Goal: Task Accomplishment & Management: Complete application form

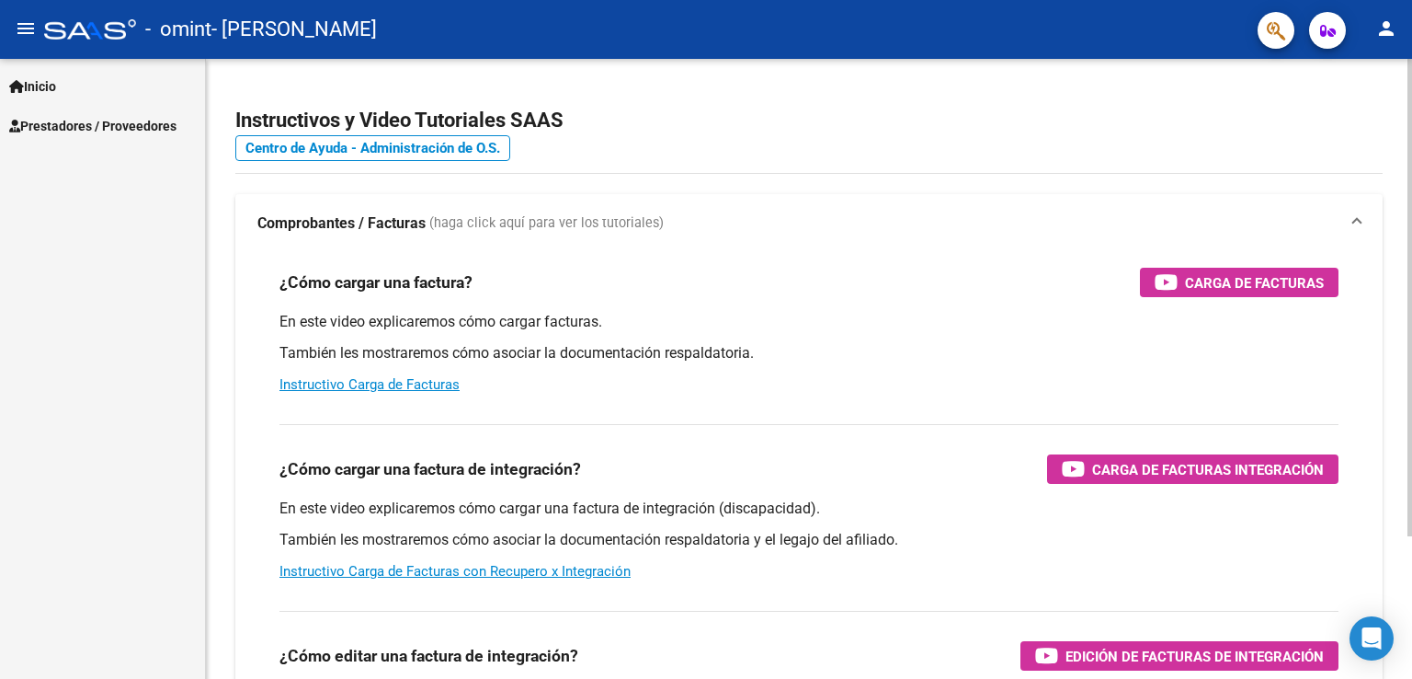
click at [683, 278] on div "¿Cómo cargar una factura? Carga de Facturas" at bounding box center [808, 282] width 1059 height 29
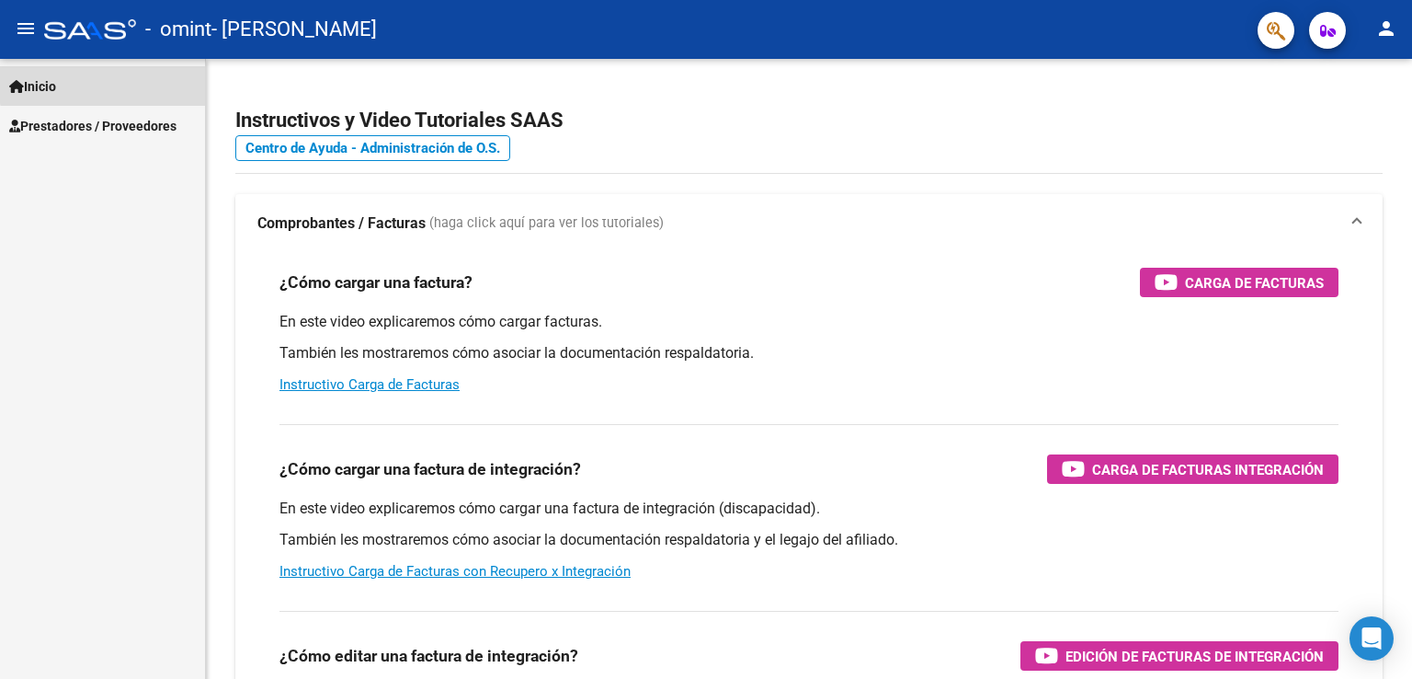
click at [135, 83] on link "Inicio" at bounding box center [102, 86] width 205 height 40
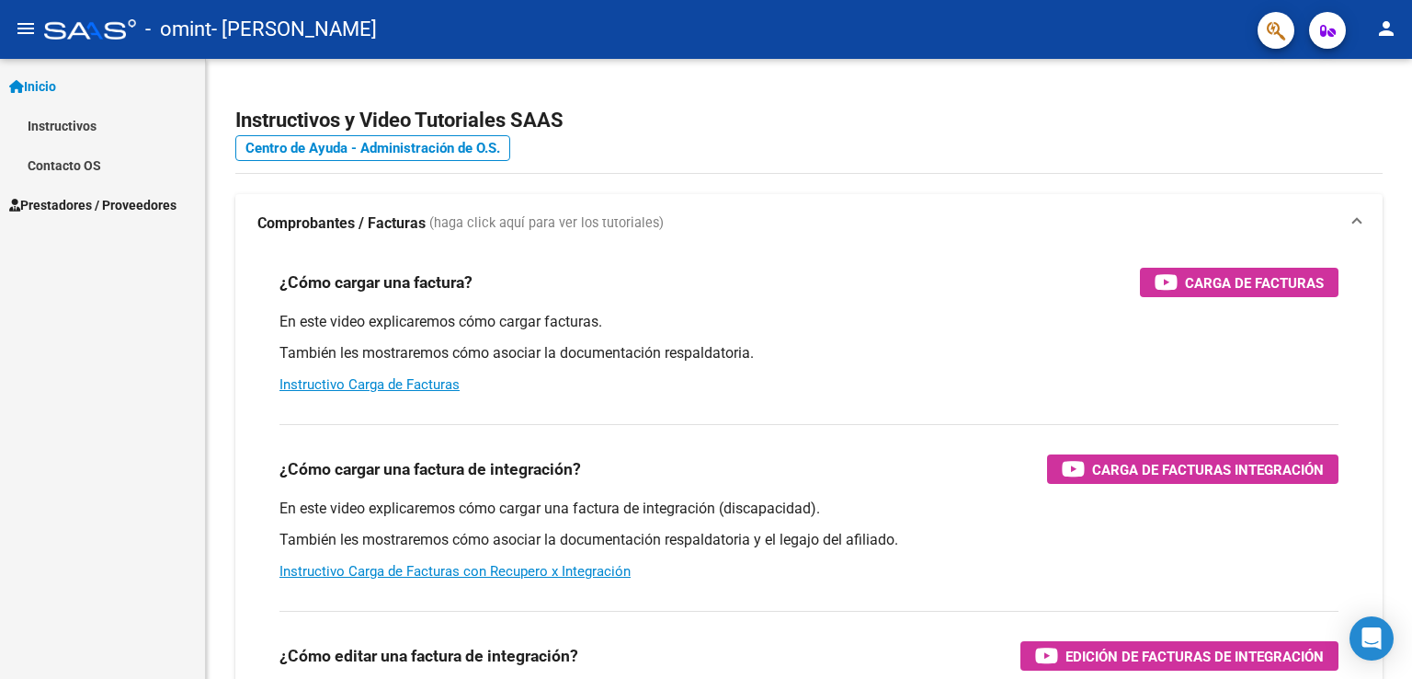
click at [105, 121] on link "Instructivos" at bounding box center [102, 126] width 205 height 40
click at [108, 89] on link "Inicio" at bounding box center [102, 86] width 205 height 40
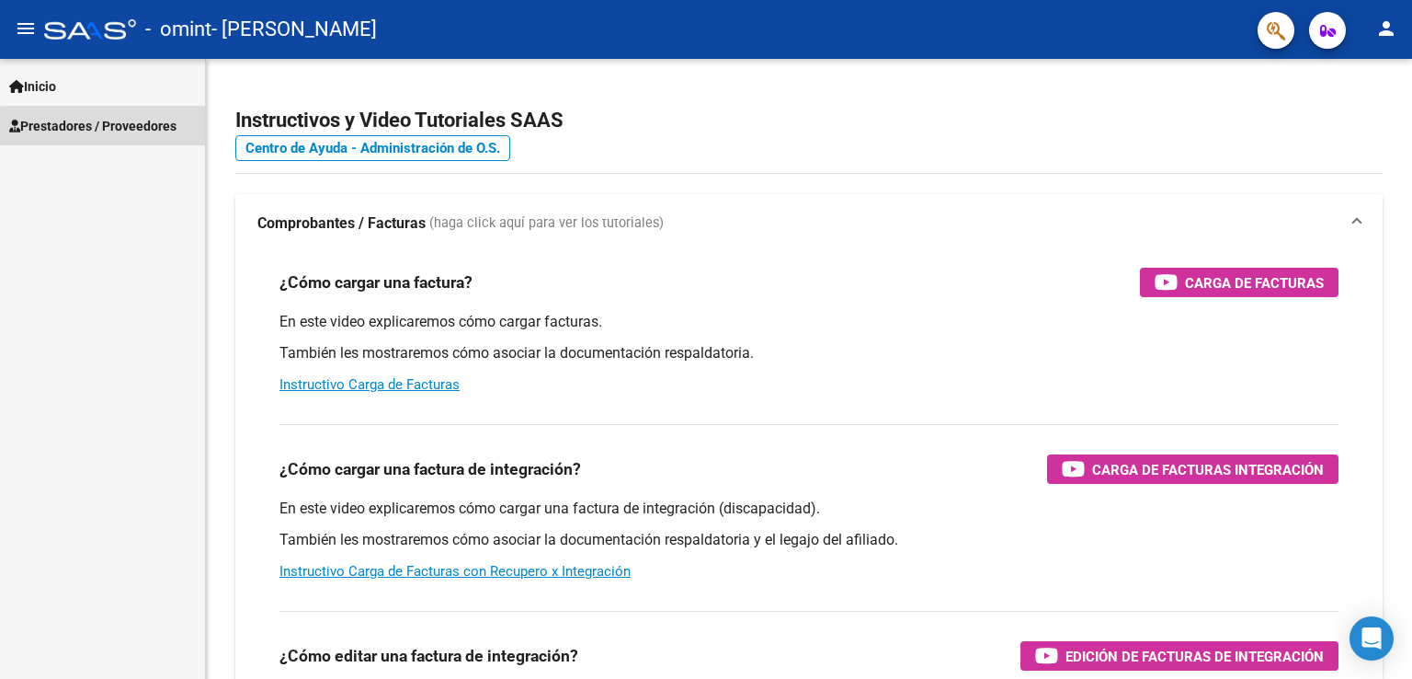
click at [120, 132] on span "Prestadores / Proveedores" at bounding box center [92, 126] width 167 height 20
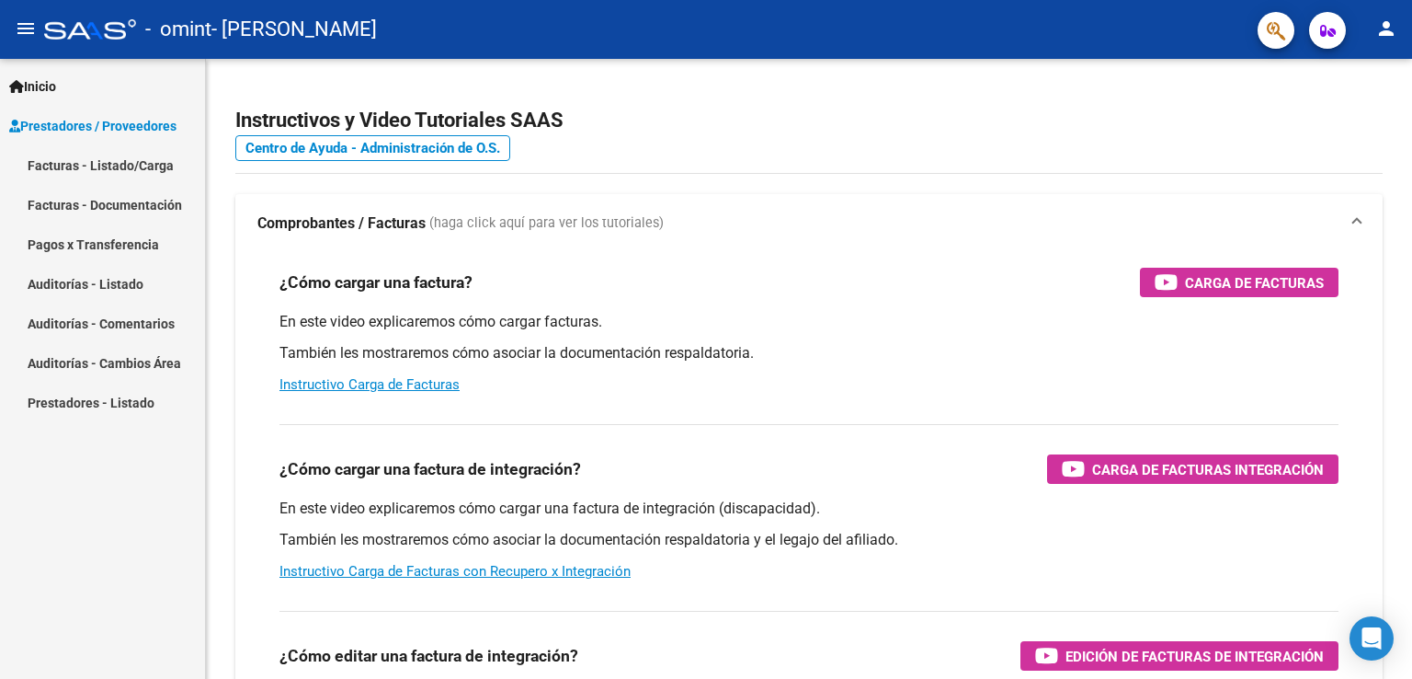
click at [118, 170] on link "Facturas - Listado/Carga" at bounding box center [102, 165] width 205 height 40
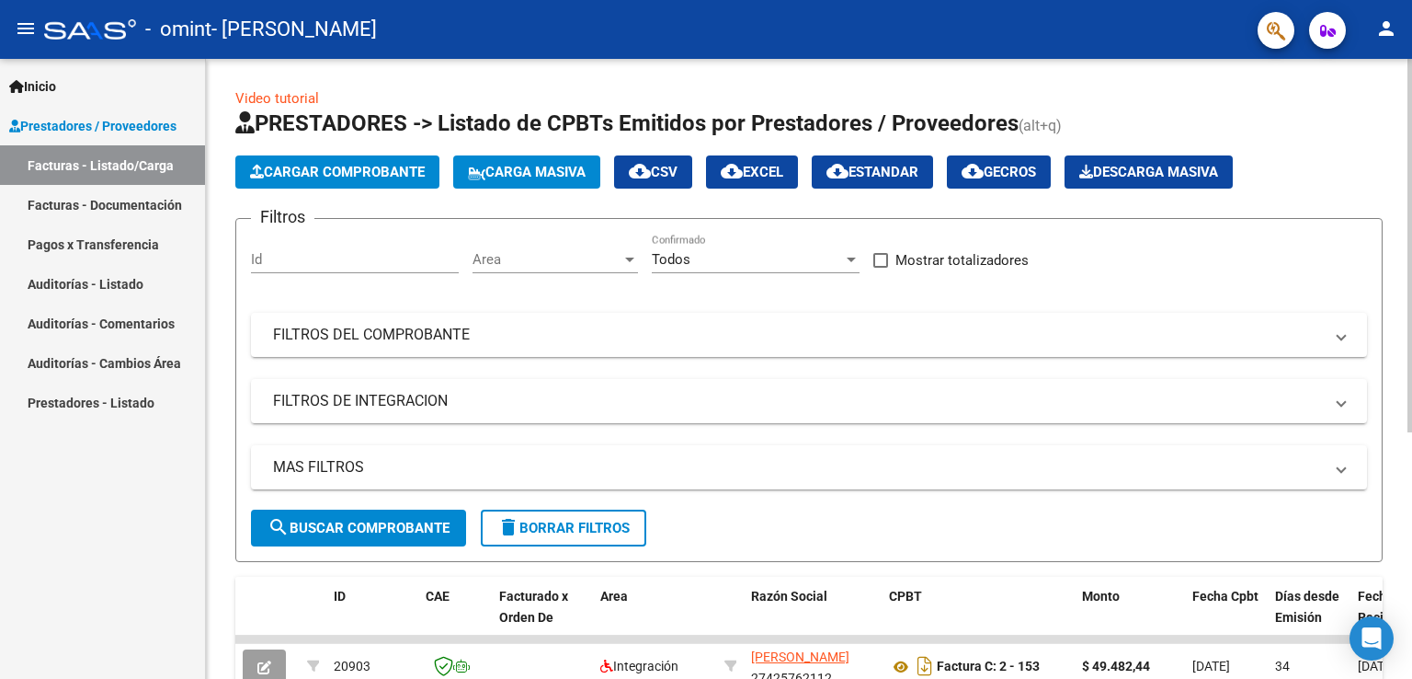
click at [376, 174] on span "Cargar Comprobante" at bounding box center [337, 172] width 175 height 17
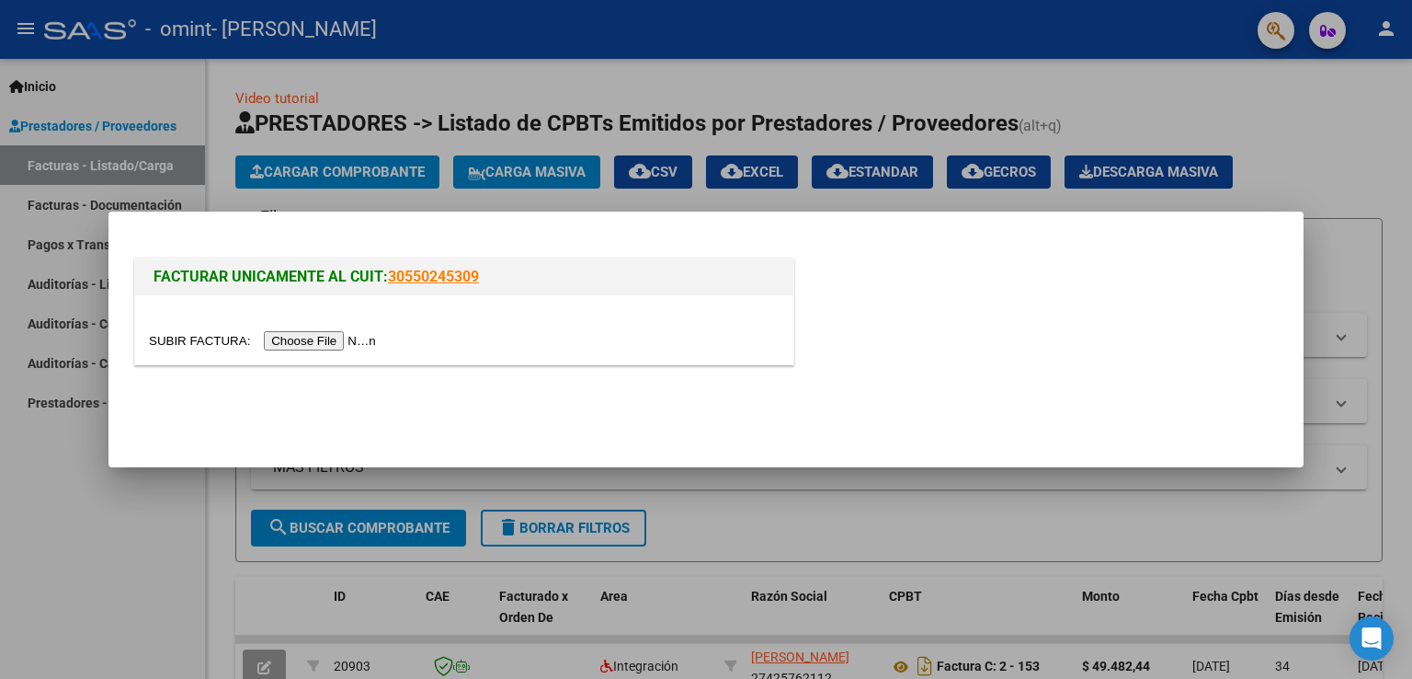
click at [342, 340] on input "file" at bounding box center [265, 340] width 233 height 19
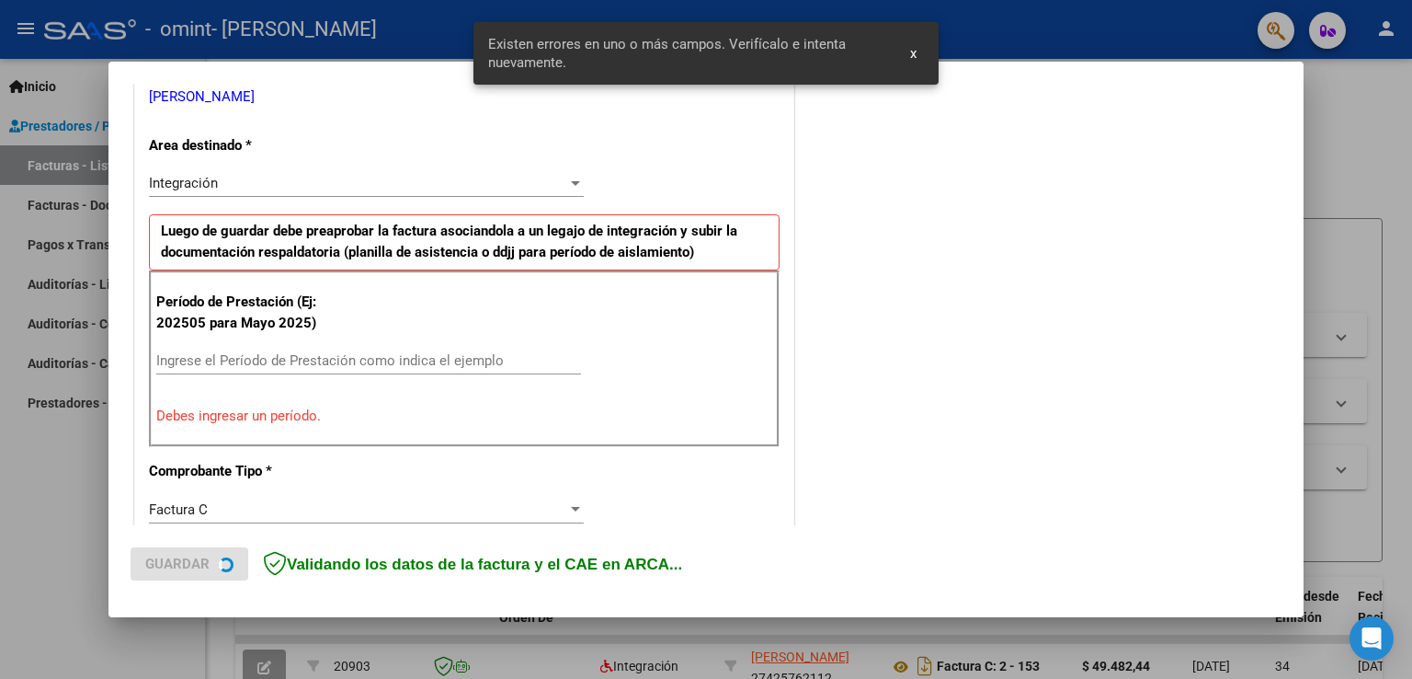
scroll to position [383, 0]
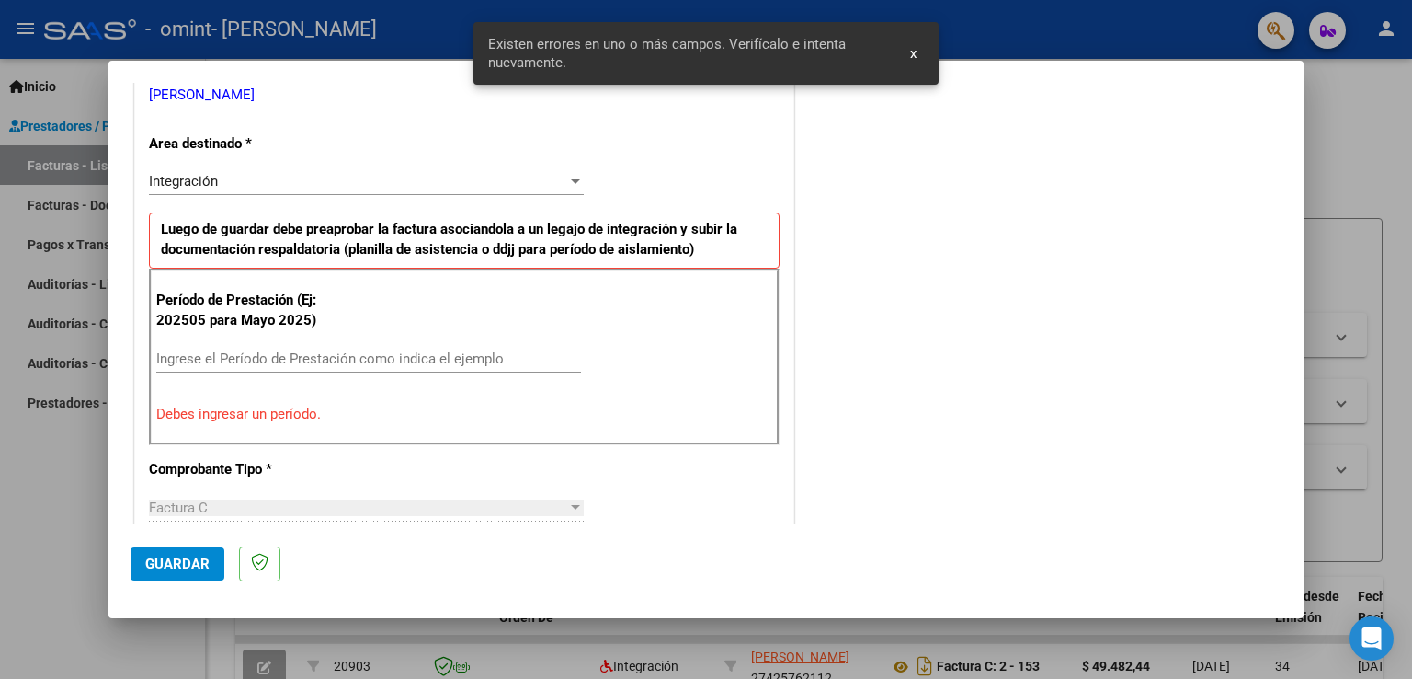
click at [488, 188] on div "Integración" at bounding box center [358, 181] width 418 height 17
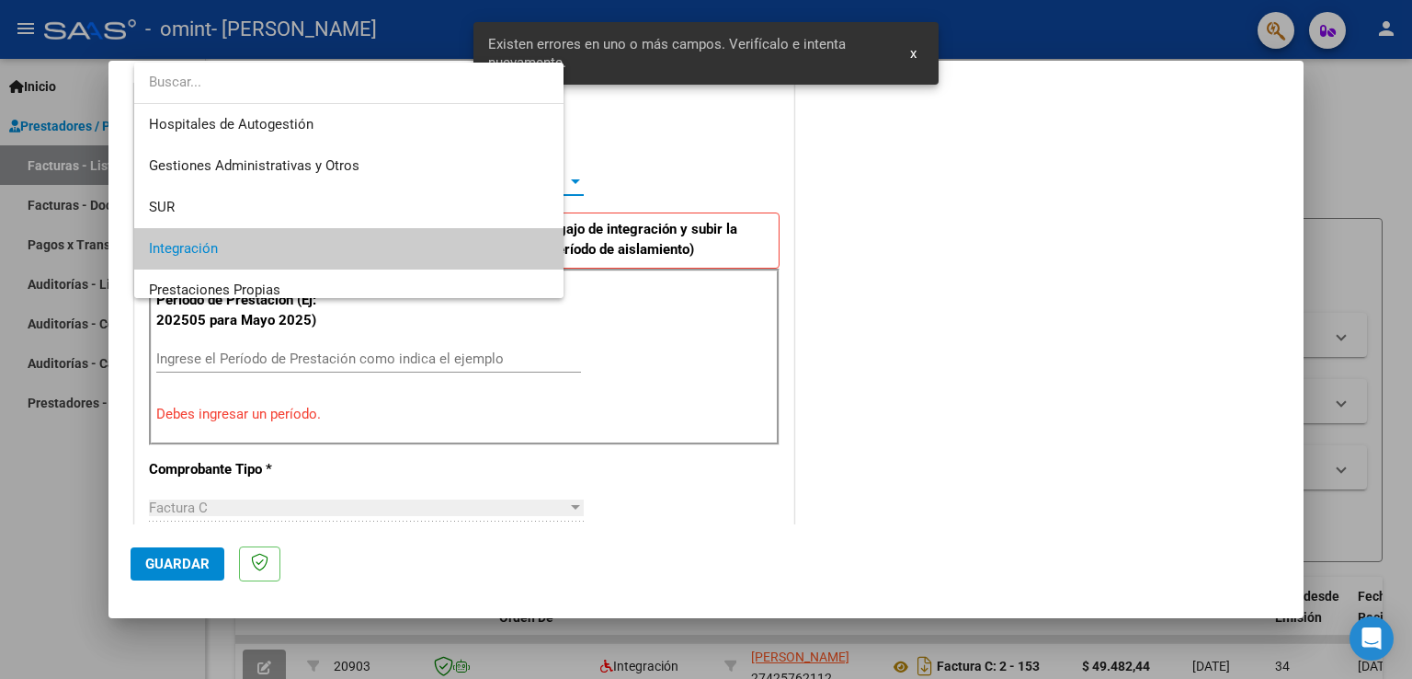
scroll to position [68, 0]
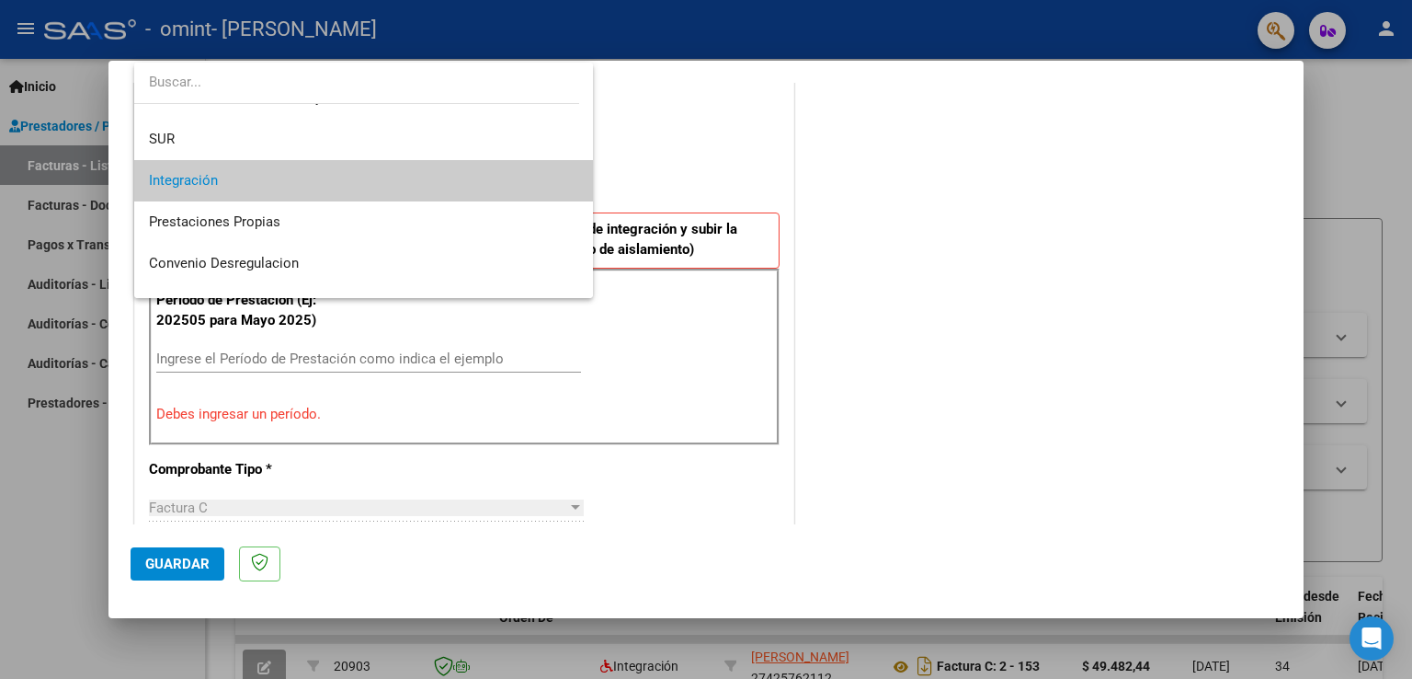
click at [496, 175] on span "Integración" at bounding box center [364, 180] width 430 height 41
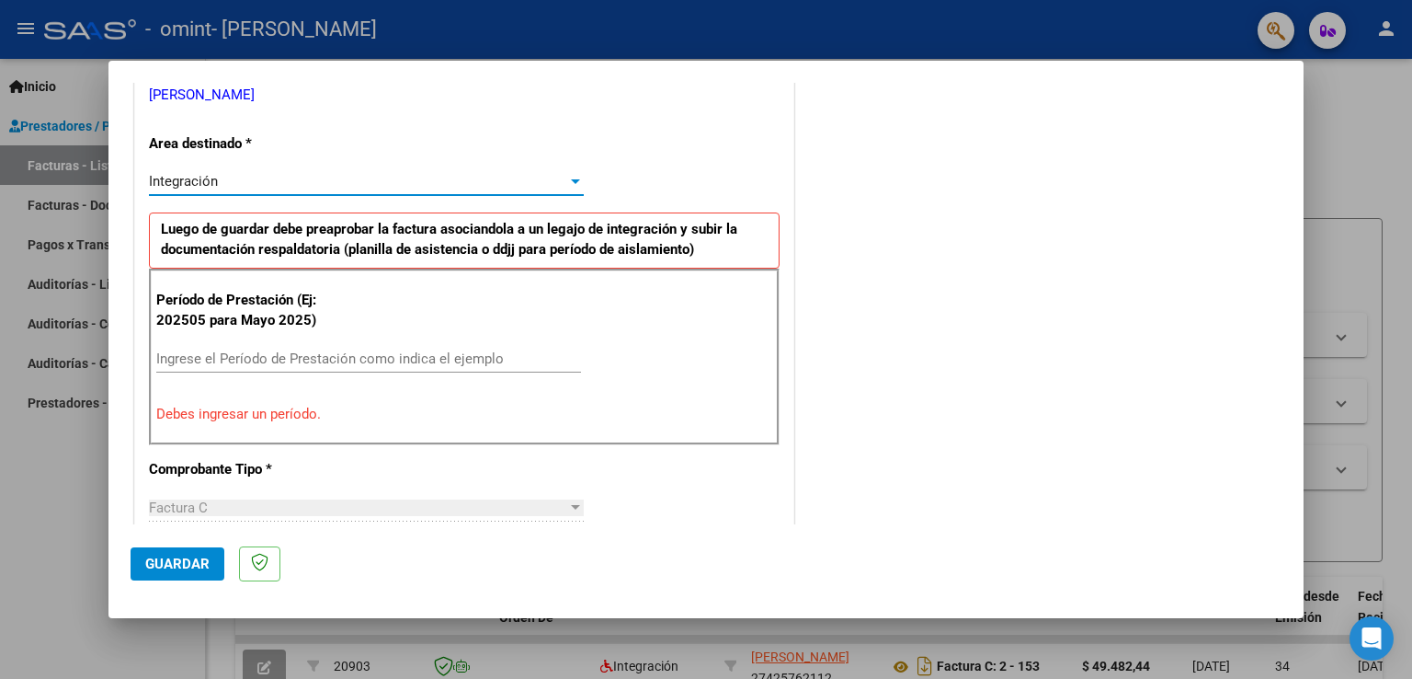
click at [548, 185] on div "Integración" at bounding box center [358, 181] width 418 height 17
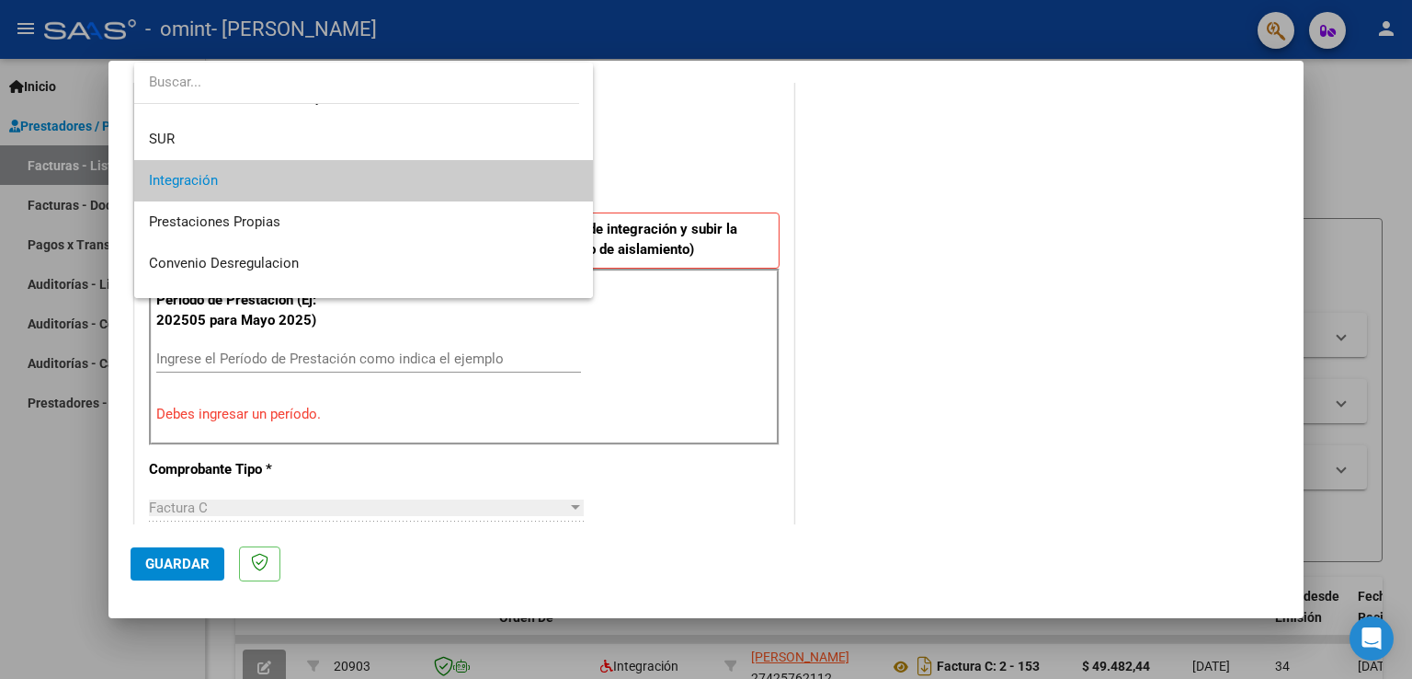
click at [559, 180] on mat-option "Integración" at bounding box center [364, 180] width 460 height 41
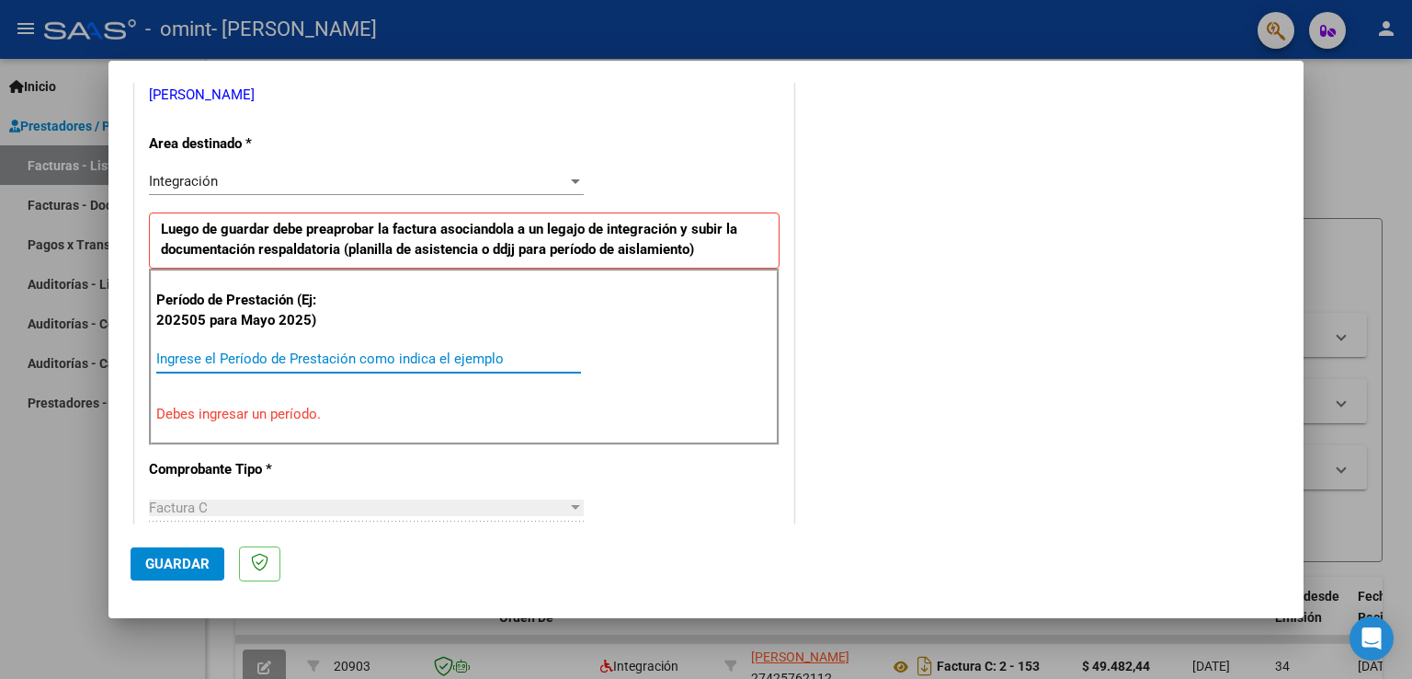
click at [397, 353] on input "Ingrese el Período de Prestación como indica el ejemplo" at bounding box center [368, 358] width 425 height 17
type input "0"
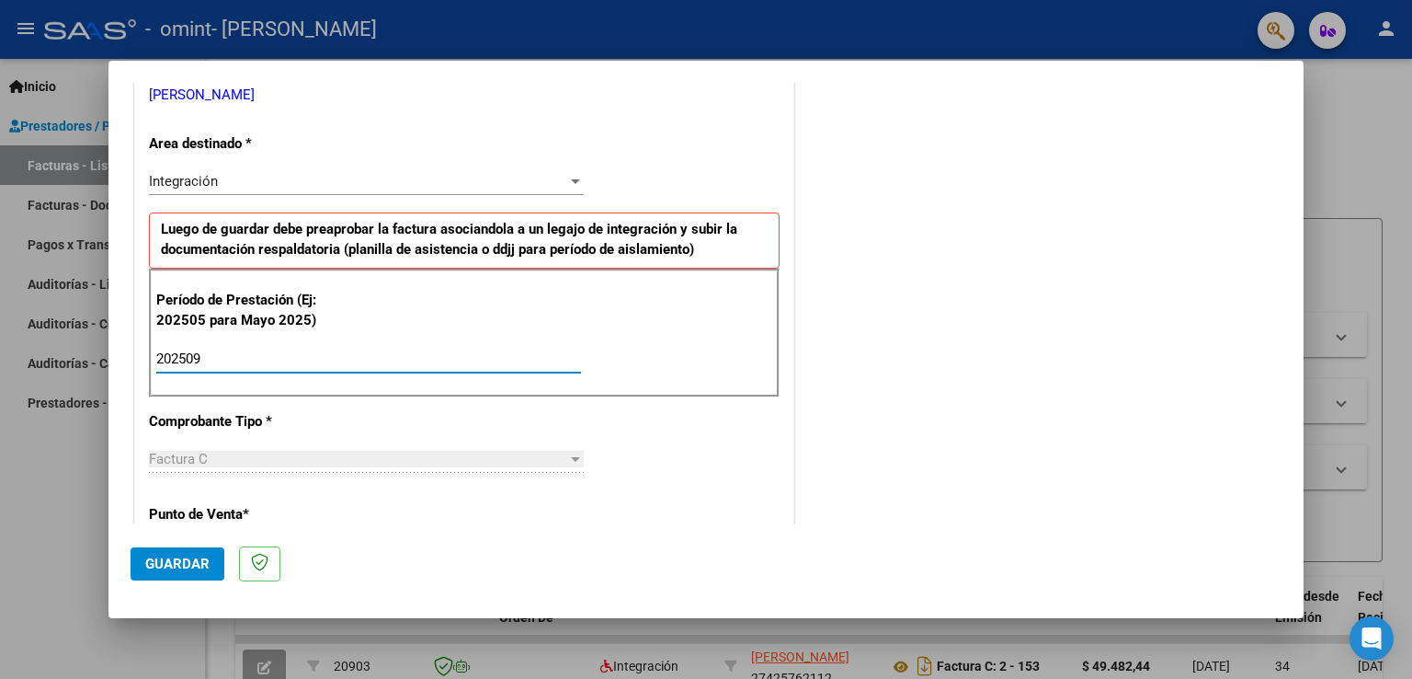
type input "202509"
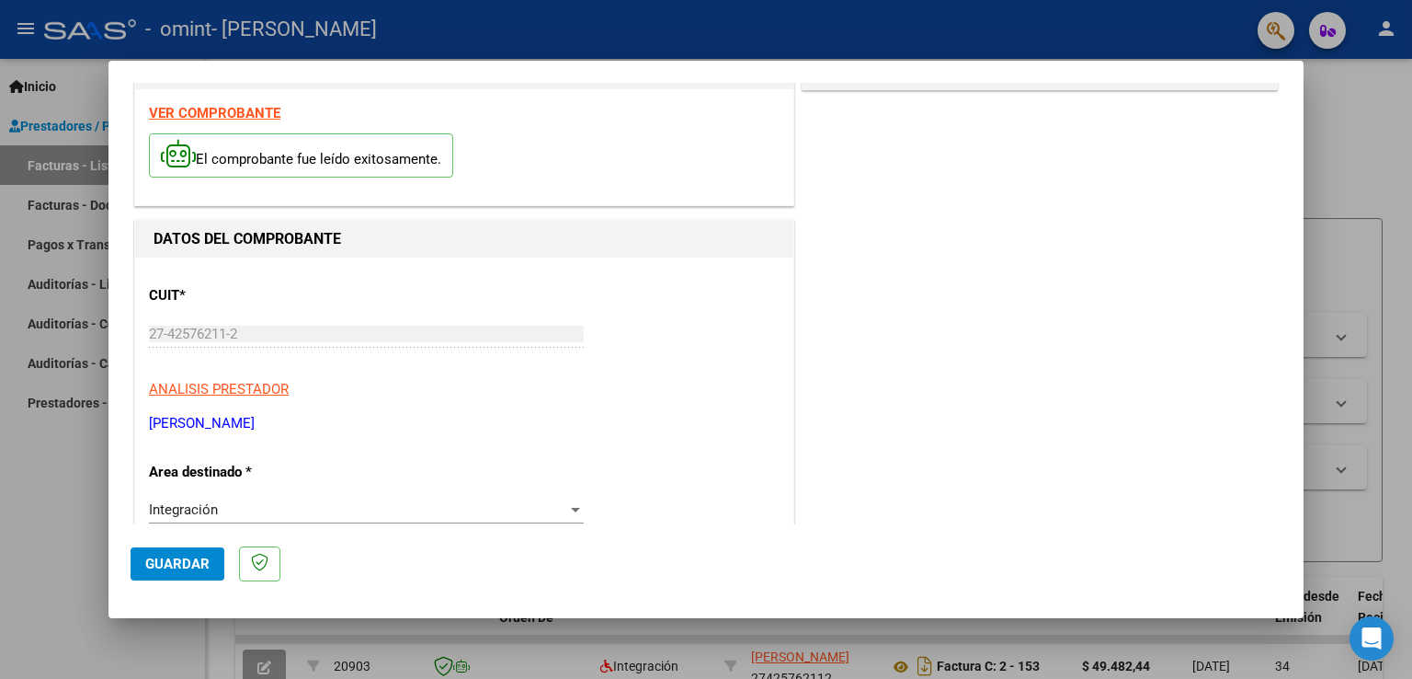
scroll to position [51, 0]
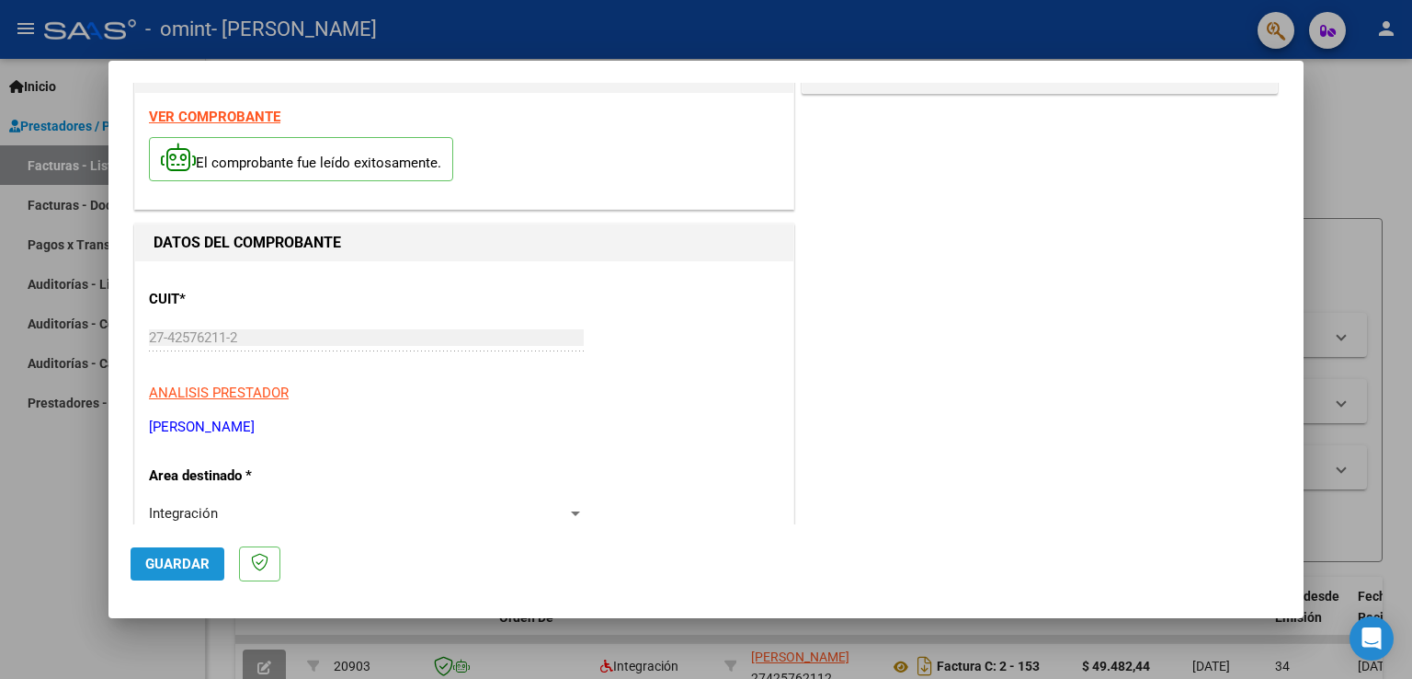
click at [168, 567] on span "Guardar" at bounding box center [177, 563] width 64 height 17
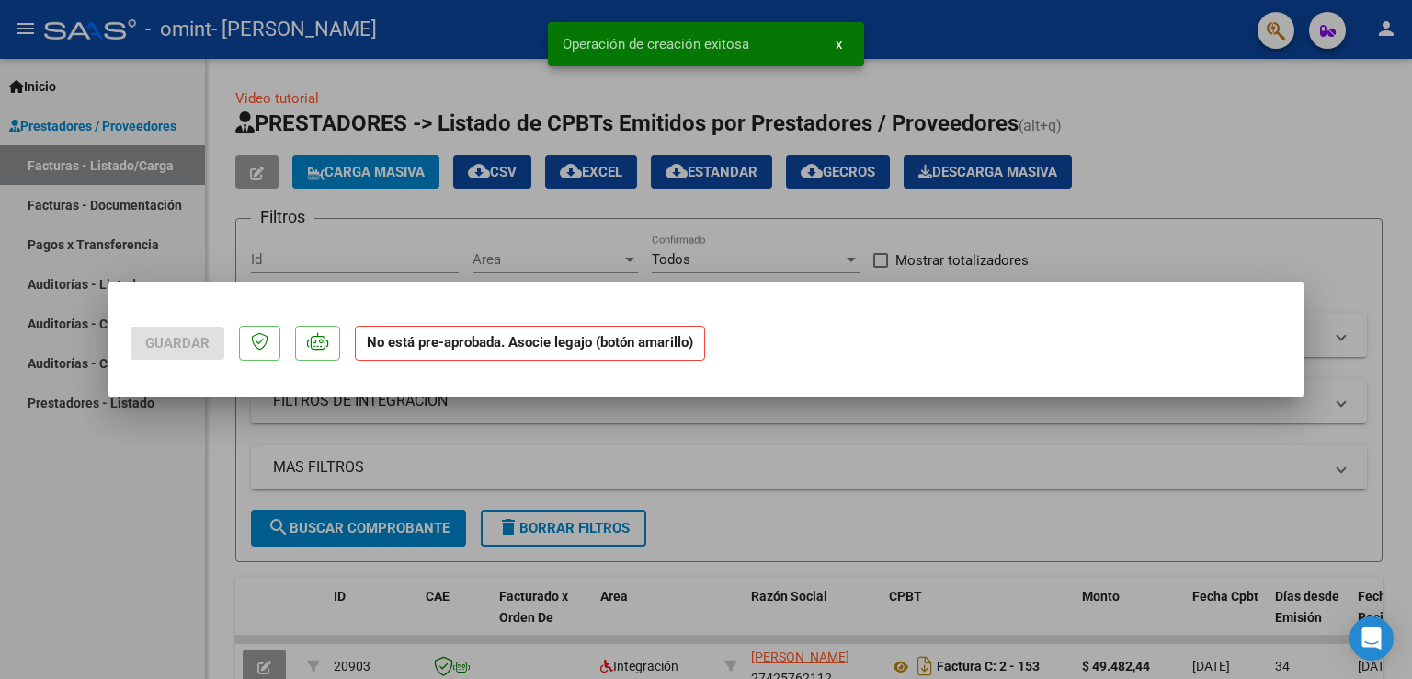
scroll to position [0, 0]
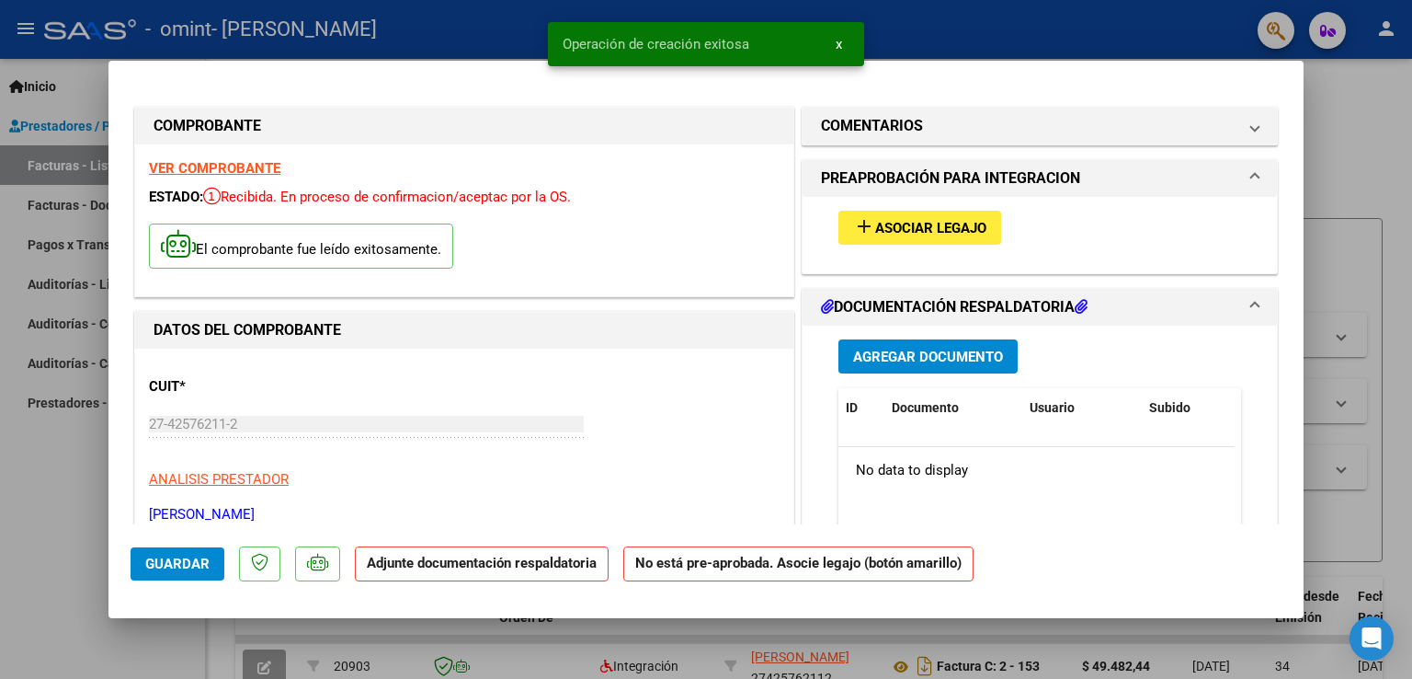
click at [919, 221] on span "Asociar Legajo" at bounding box center [930, 228] width 111 height 17
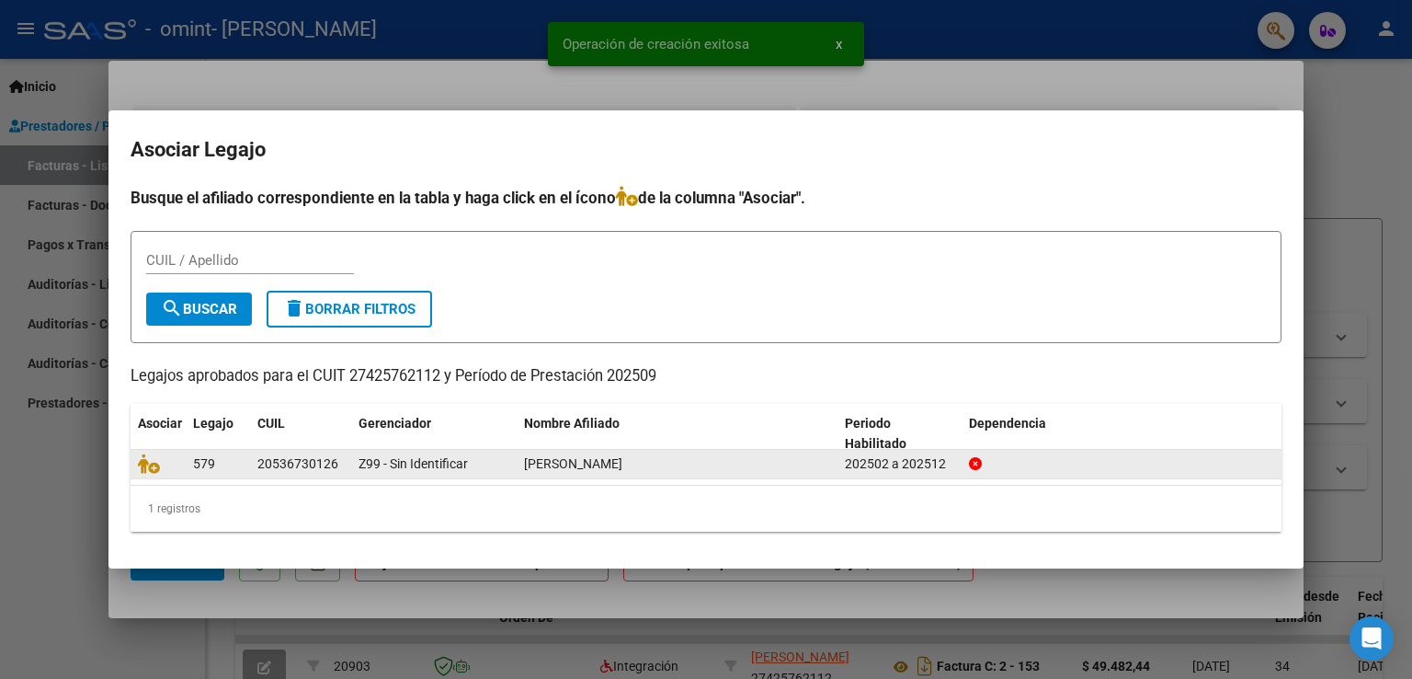
click at [478, 461] on div "Z99 - Sin Identificar" at bounding box center [434, 463] width 151 height 21
click at [478, 462] on div "Z99 - Sin Identificar" at bounding box center [434, 463] width 151 height 21
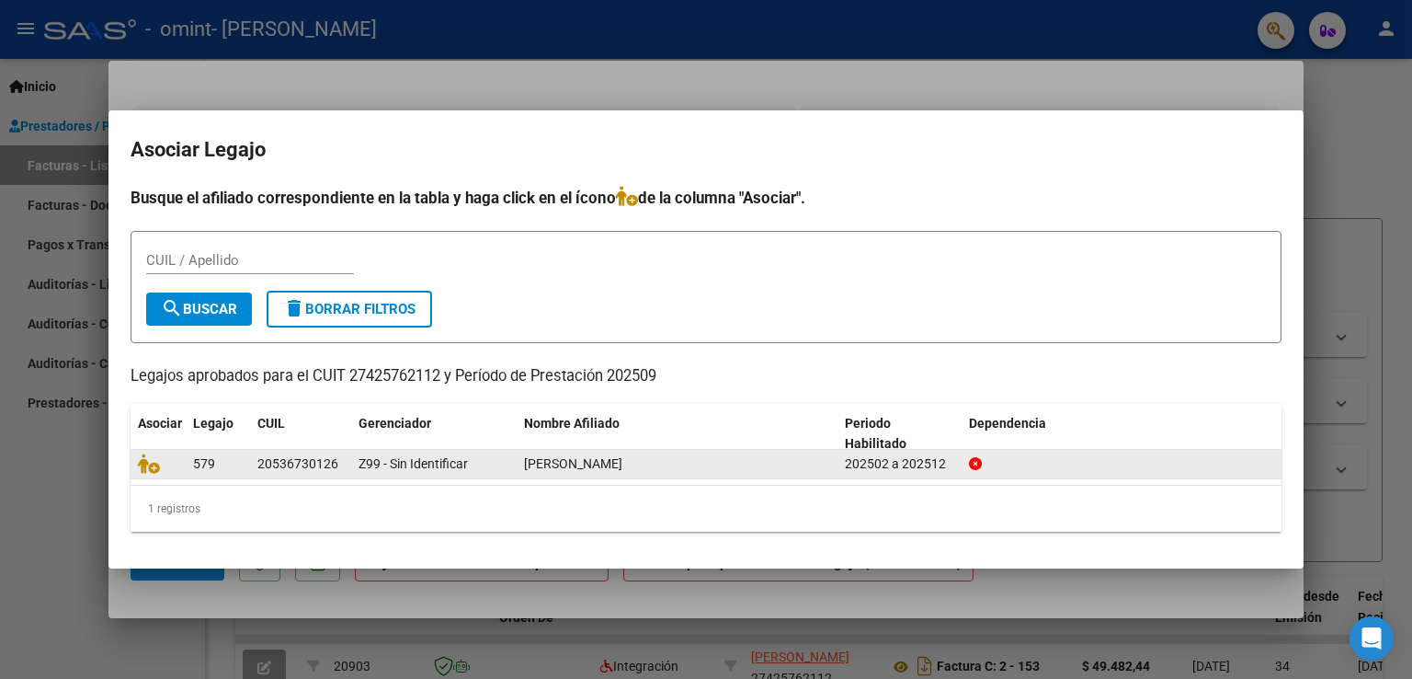
click at [319, 467] on div "20536730126" at bounding box center [297, 463] width 81 height 21
click at [427, 459] on span "Z99 - Sin Identificar" at bounding box center [413, 463] width 109 height 15
click at [857, 464] on div "202502 a 202512" at bounding box center [899, 463] width 109 height 21
click at [975, 461] on icon at bounding box center [975, 463] width 13 height 13
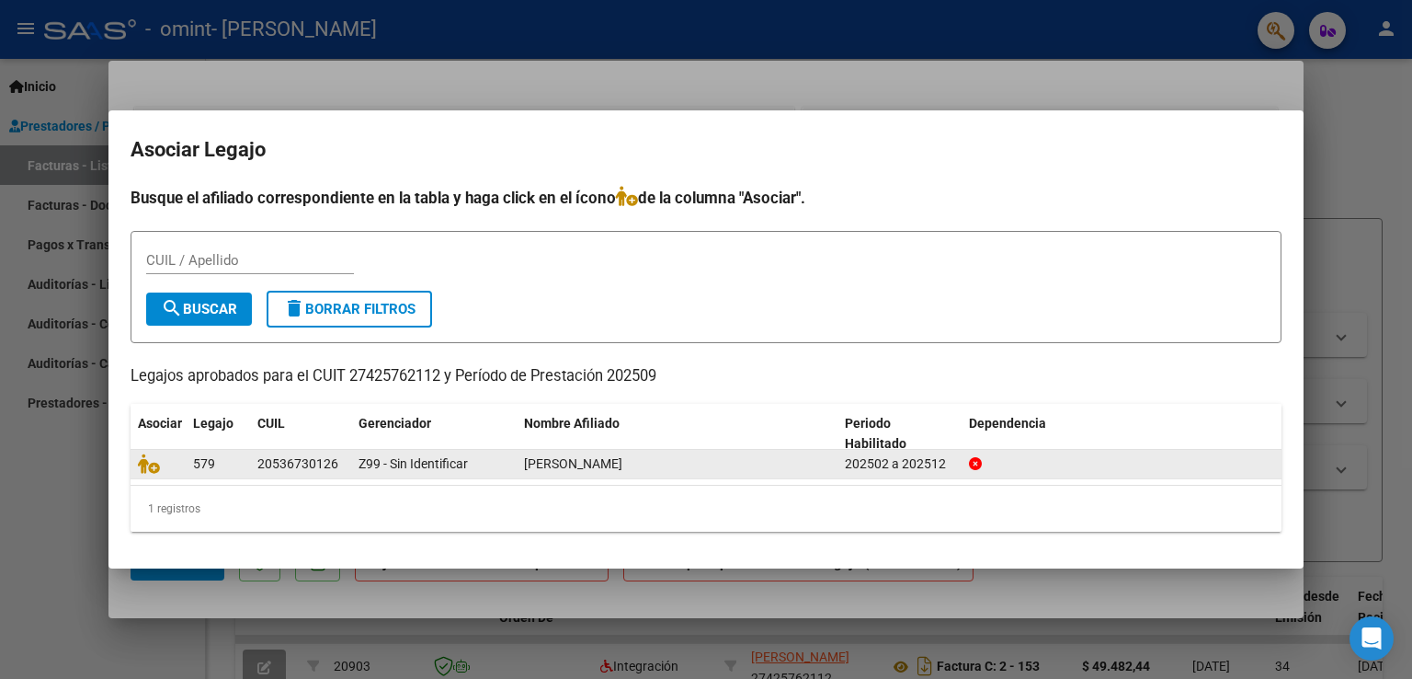
click at [975, 461] on icon at bounding box center [975, 463] width 13 height 13
drag, startPoint x: 137, startPoint y: 465, endPoint x: 149, endPoint y: 458, distance: 14.0
click at [140, 464] on icon at bounding box center [149, 463] width 22 height 20
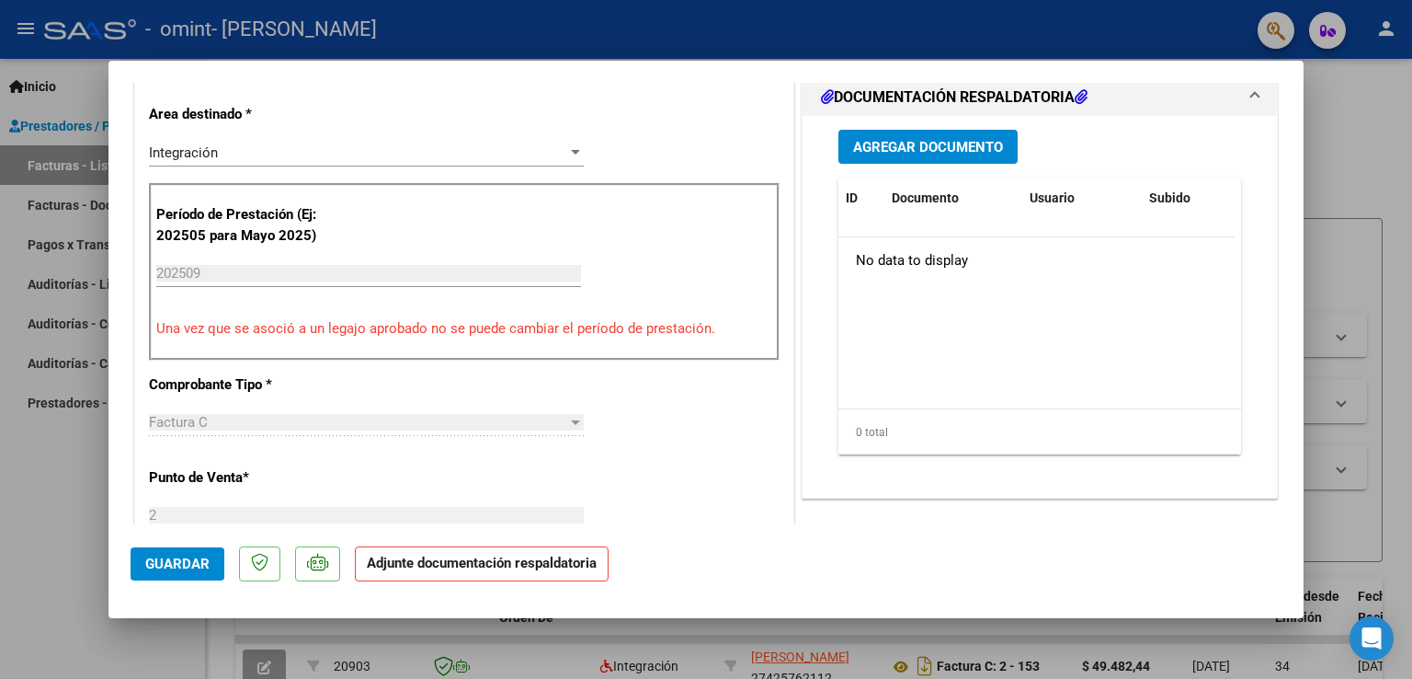
scroll to position [394, 0]
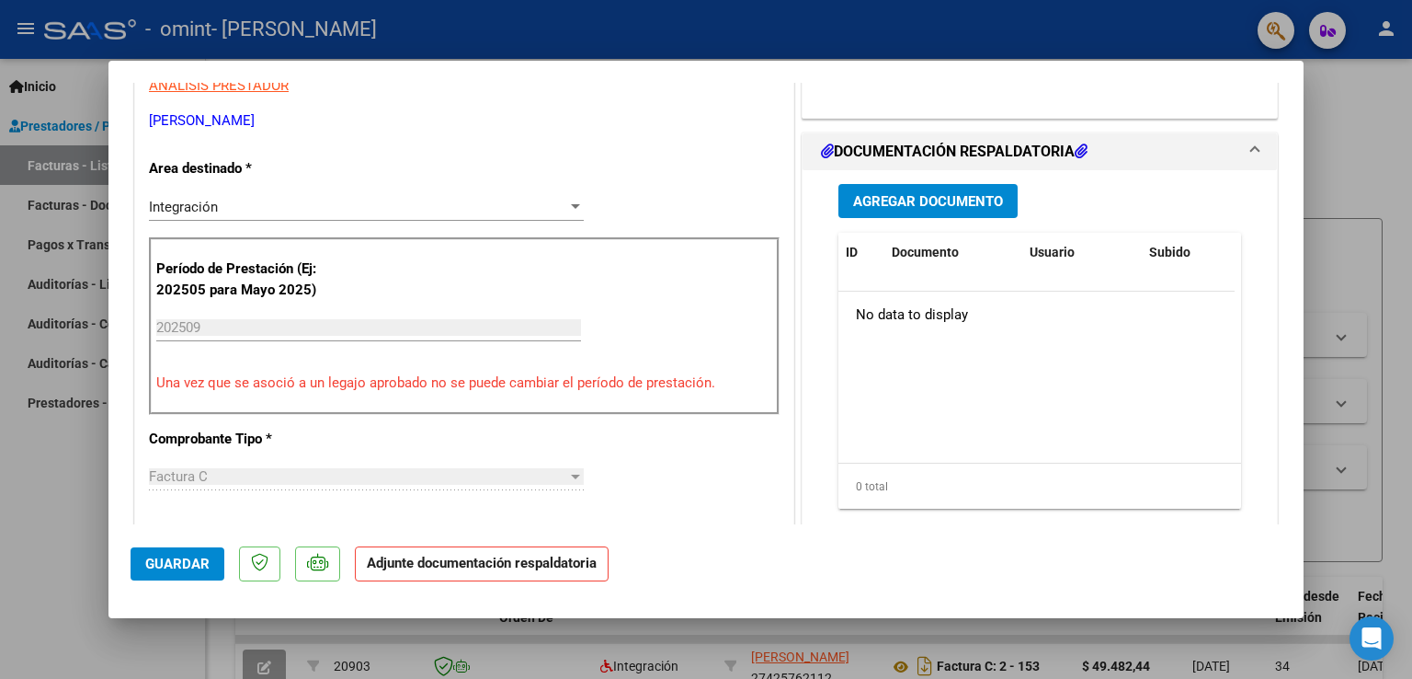
click at [983, 213] on button "Agregar Documento" at bounding box center [927, 201] width 179 height 34
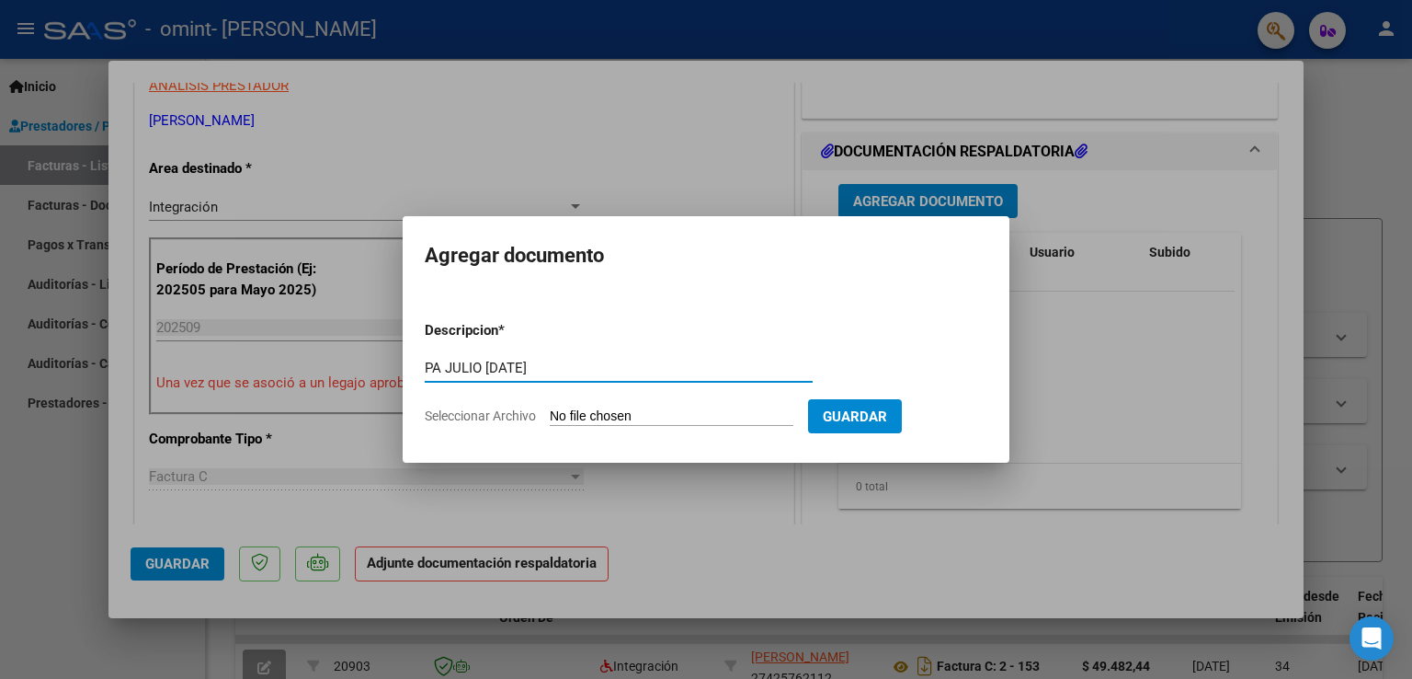
type input "PA JULIO [DATE]"
click at [622, 413] on input "Seleccionar Archivo" at bounding box center [672, 416] width 244 height 17
click at [780, 395] on div "PA JULIO [DATE] Escriba aquí una descripcion" at bounding box center [619, 376] width 388 height 45
click at [644, 415] on input "Seleccionar Archivo" at bounding box center [672, 416] width 244 height 17
type input "C:\fakepath\[PERSON_NAME].pdf"
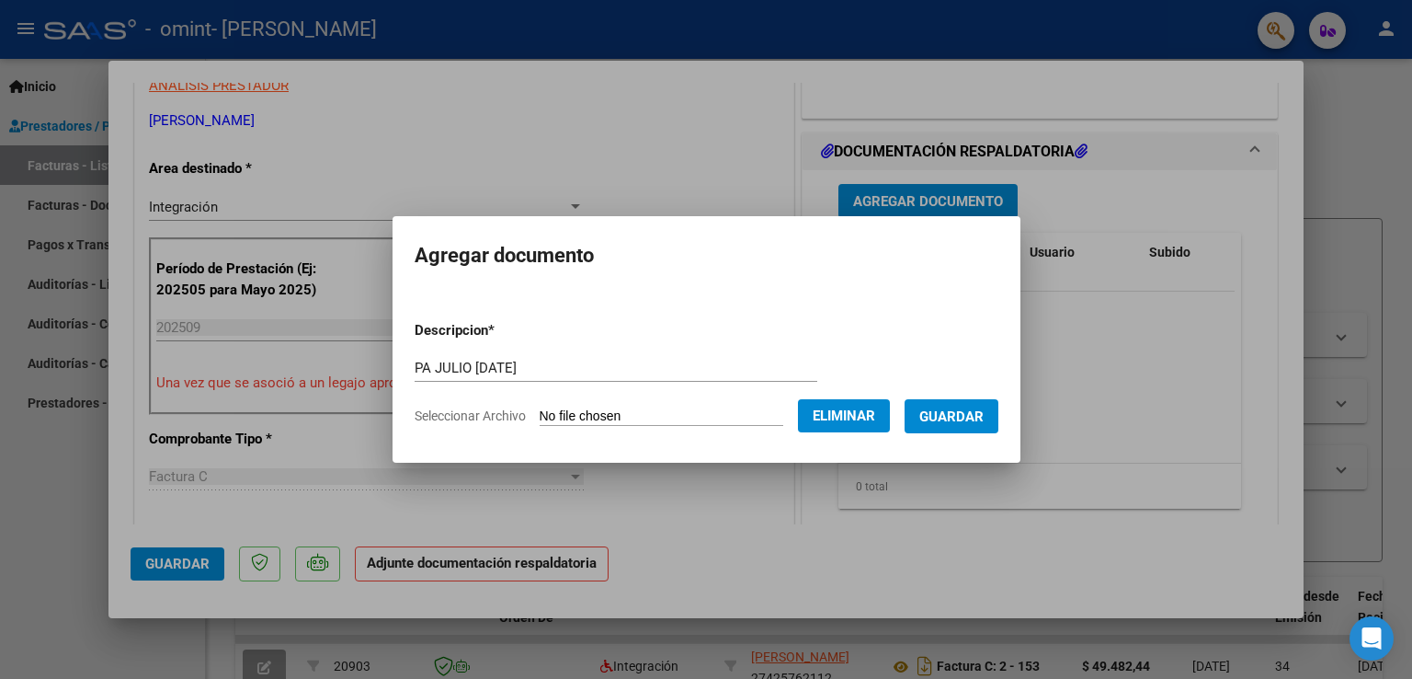
click at [971, 419] on span "Guardar" at bounding box center [951, 416] width 64 height 17
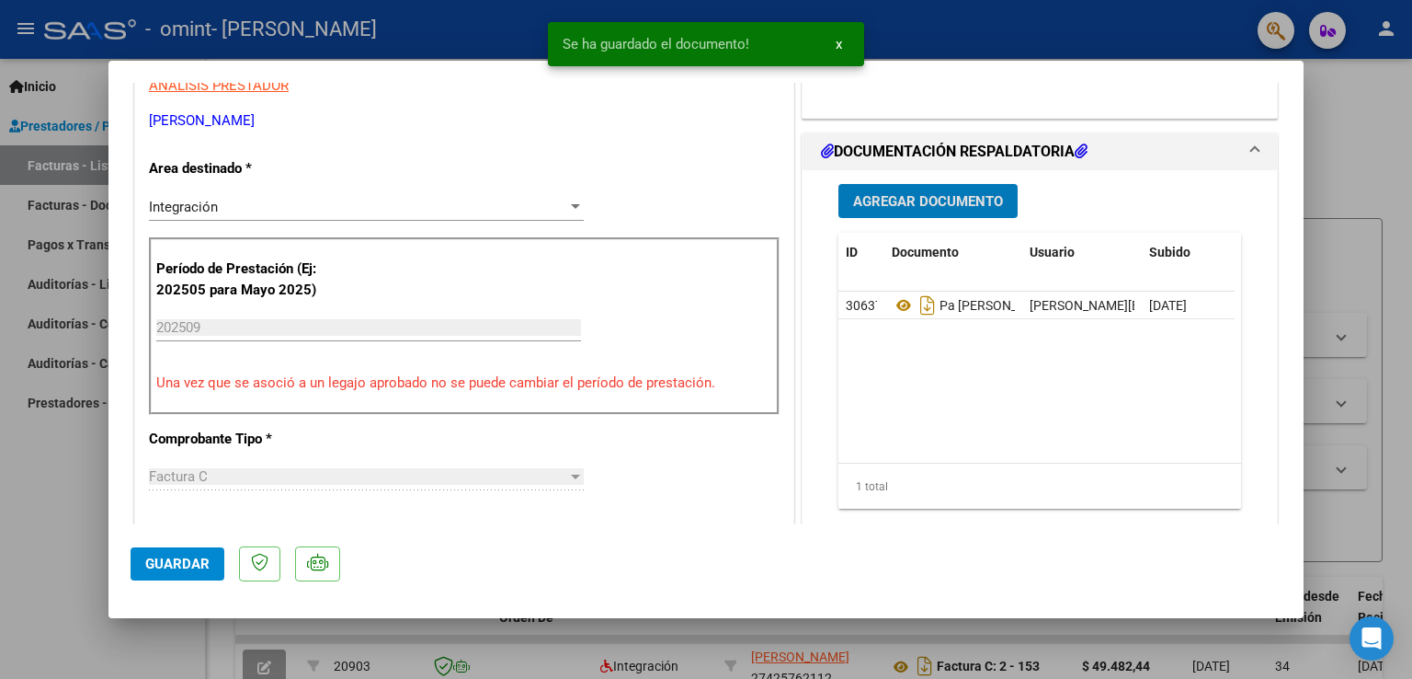
click at [162, 562] on span "Guardar" at bounding box center [177, 563] width 64 height 17
click at [1380, 245] on div at bounding box center [706, 339] width 1412 height 679
type input "$ 0,00"
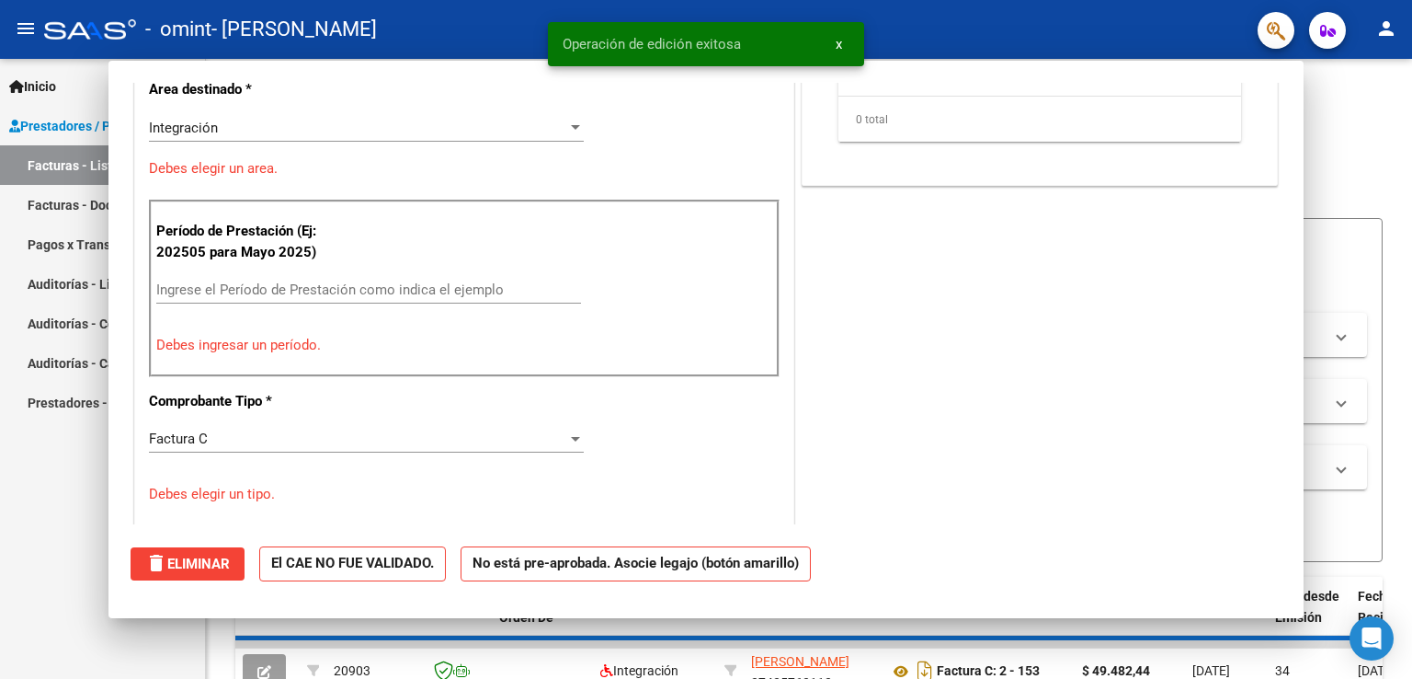
scroll to position [314, 0]
